Goal: Communication & Community: Answer question/provide support

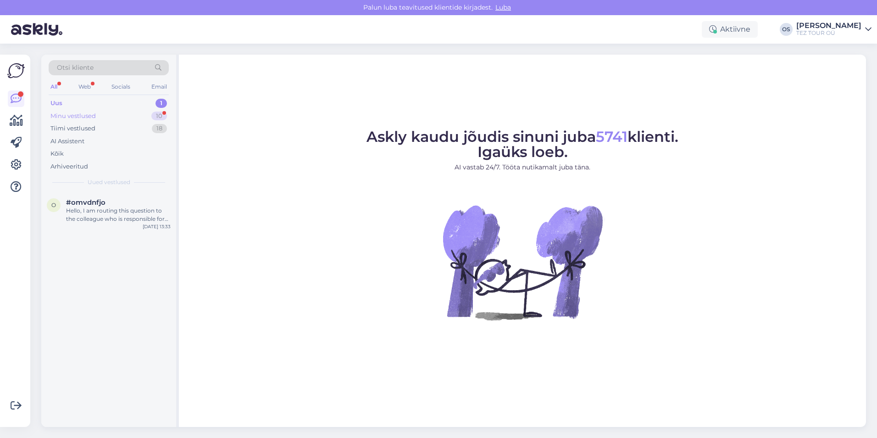
click at [96, 115] on div "Minu vestlused 10" at bounding box center [109, 116] width 120 height 13
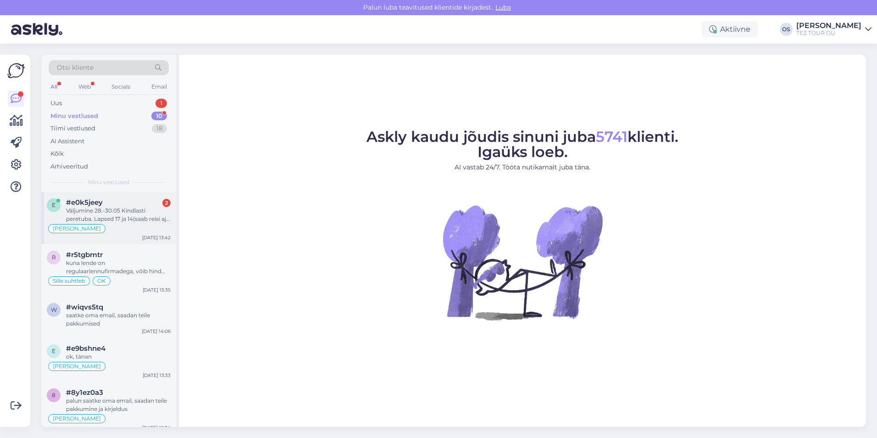
click at [117, 210] on div "Väljumine 28.-30.05 Kindlasti peretuba. Lapsed 17 ja 14(saab reisi ajal 15)" at bounding box center [118, 214] width 105 height 17
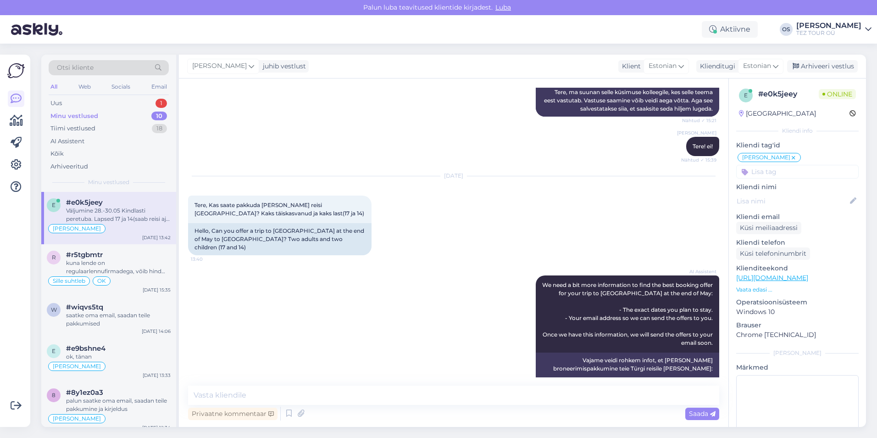
scroll to position [297, 0]
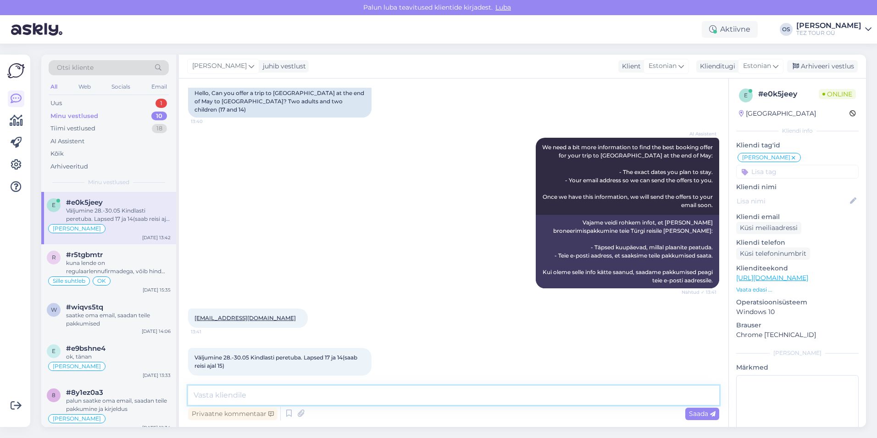
click at [267, 397] on textarea at bounding box center [453, 394] width 531 height 19
type textarea "Tere! [PERSON_NAME] ole see hotelli saadaval"
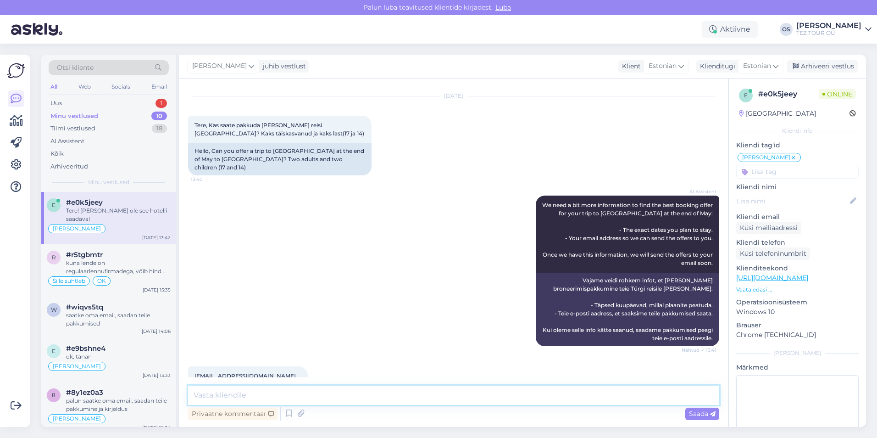
scroll to position [336, 0]
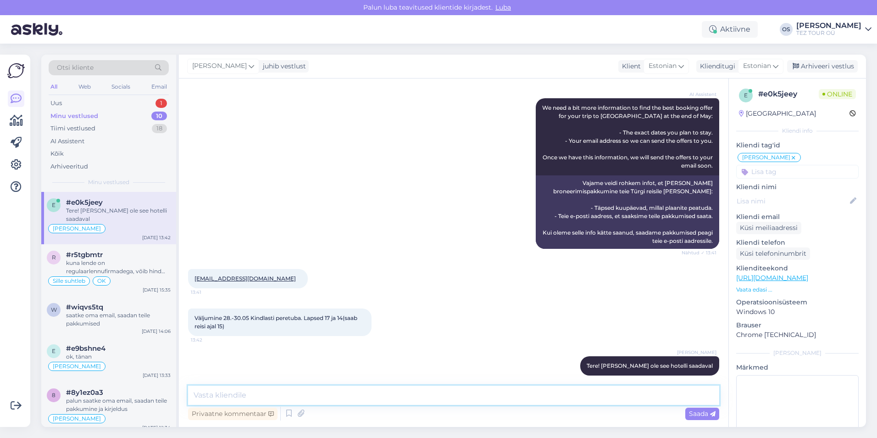
click at [232, 396] on textarea at bounding box center [453, 394] width 531 height 19
click at [235, 394] on textarea at bounding box center [453, 394] width 531 height 19
type textarea "ma panij teie email ootelehele, saadan teile pakkumine teisele hoteli"
drag, startPoint x: 391, startPoint y: 399, endPoint x: 248, endPoint y: 394, distance: 143.2
click at [142, 395] on div "Otsi kliente All Web Socials Email Uus 1 Minu vestlused 10 Tiimi vestlused 18 A…" at bounding box center [453, 241] width 825 height 372
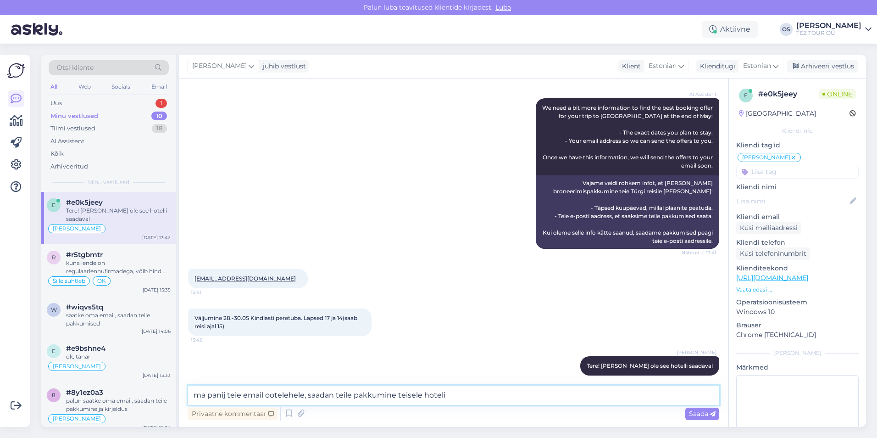
drag, startPoint x: 450, startPoint y: 391, endPoint x: 186, endPoint y: 391, distance: 264.2
click at [146, 397] on div "Otsi kliente All Web Socials Email Uus 1 Minu vestlused 10 Tiimi vestlused 18 A…" at bounding box center [453, 241] width 825 height 372
drag, startPoint x: 335, startPoint y: 395, endPoint x: 203, endPoint y: 395, distance: 131.7
click at [203, 395] on textarea "kas teised variantid vaatame?" at bounding box center [453, 394] width 531 height 19
type textarea "k"
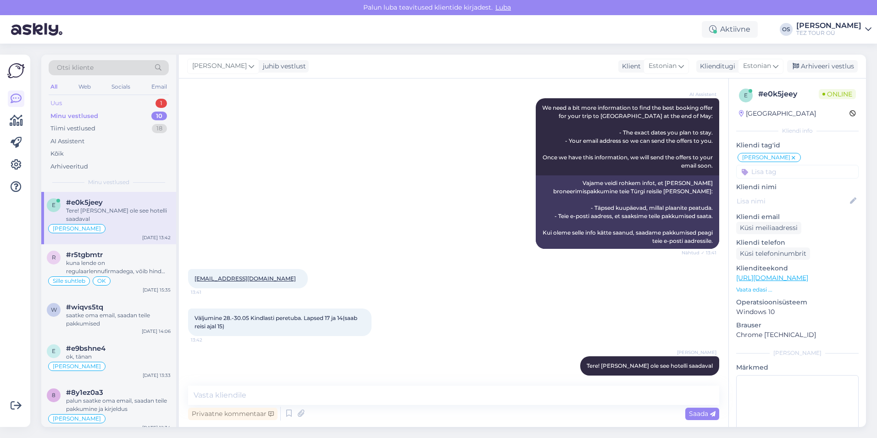
click at [77, 99] on div "Uus 1" at bounding box center [109, 103] width 120 height 13
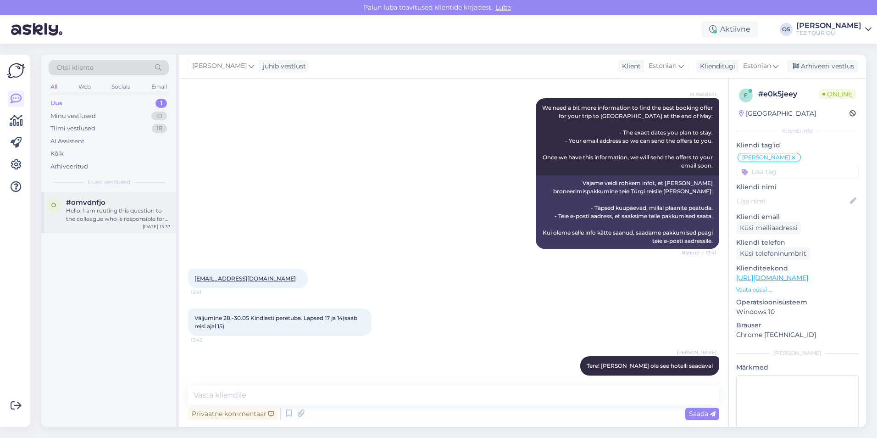
click at [106, 204] on div "#omvdnfjo" at bounding box center [118, 202] width 105 height 8
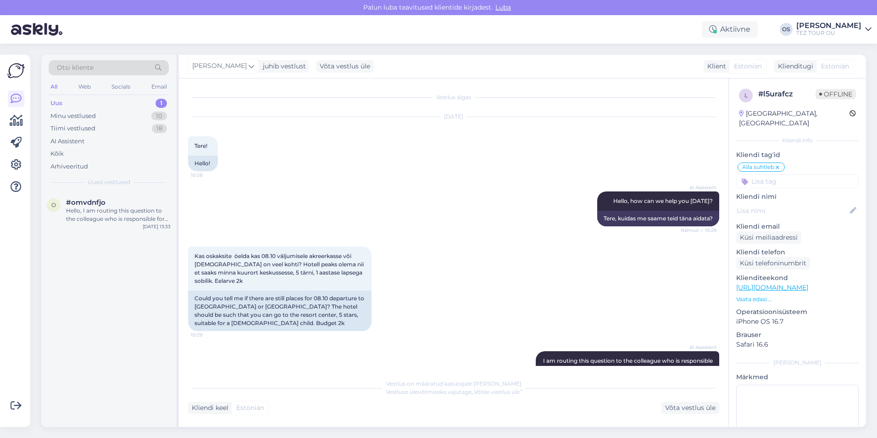
scroll to position [150, 0]
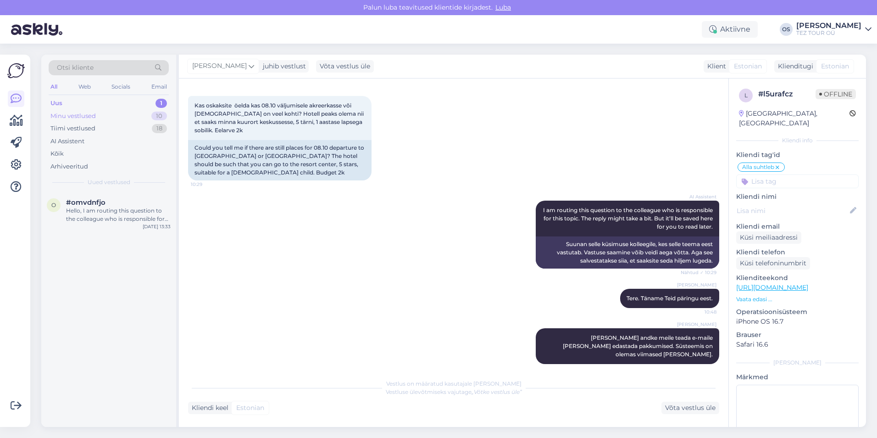
click at [76, 117] on div "Minu vestlused" at bounding box center [72, 115] width 45 height 9
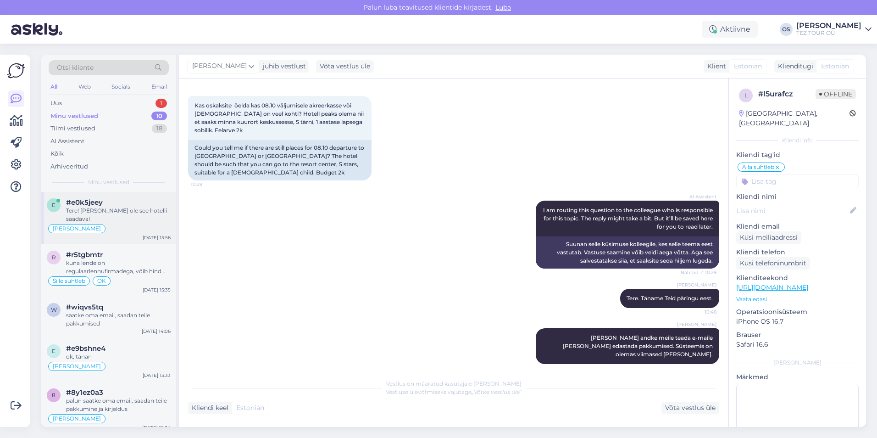
click at [106, 207] on div "Tere! [PERSON_NAME] ole see hotelli saadaval" at bounding box center [118, 214] width 105 height 17
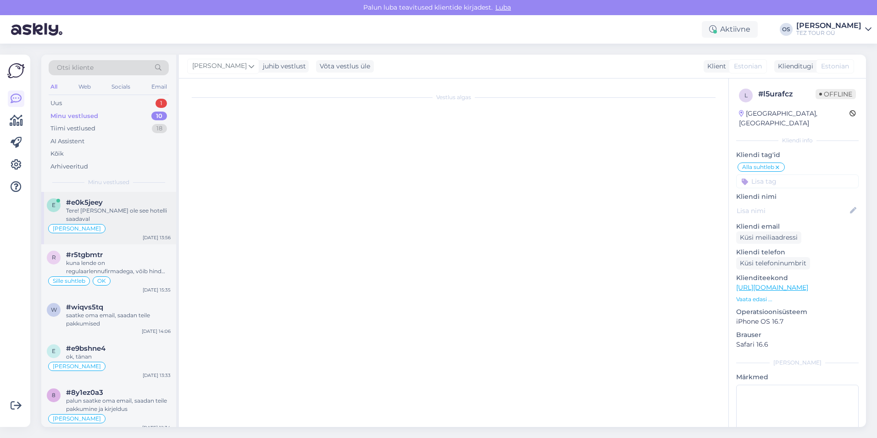
scroll to position [336, 0]
